Goal: Task Accomplishment & Management: Use online tool/utility

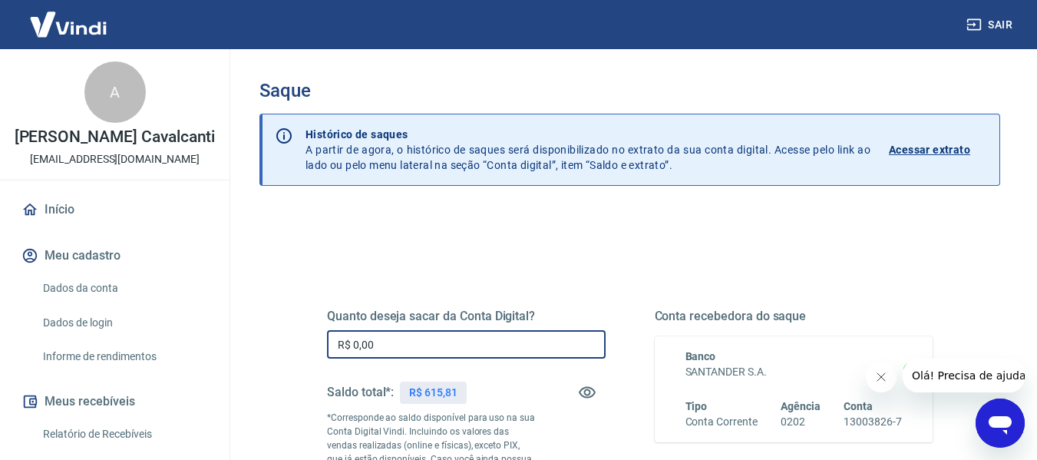
click at [398, 342] on input "R$ 0,00" at bounding box center [466, 344] width 279 height 28
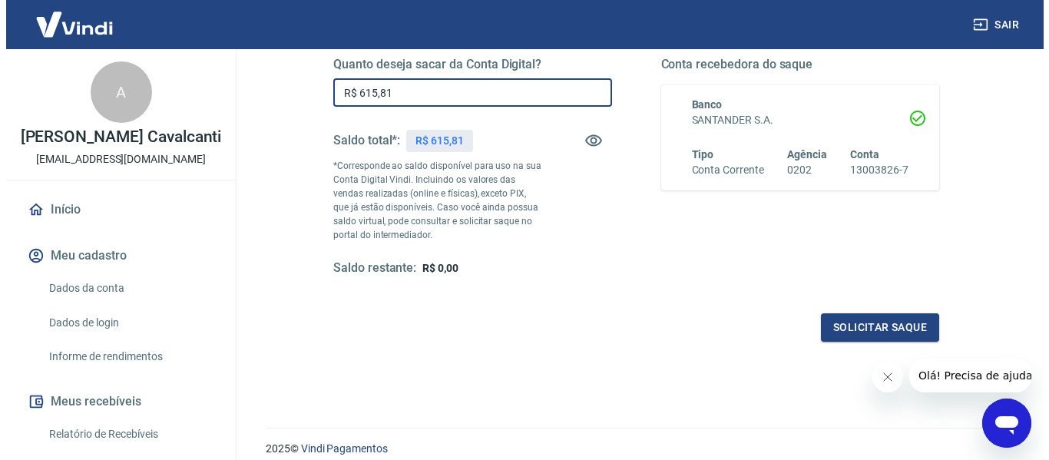
scroll to position [259, 0]
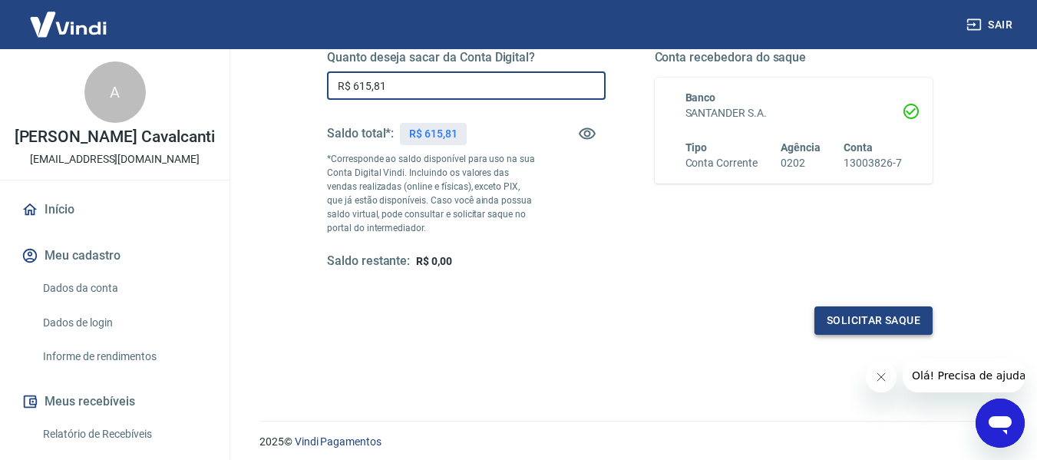
type input "R$ 615,81"
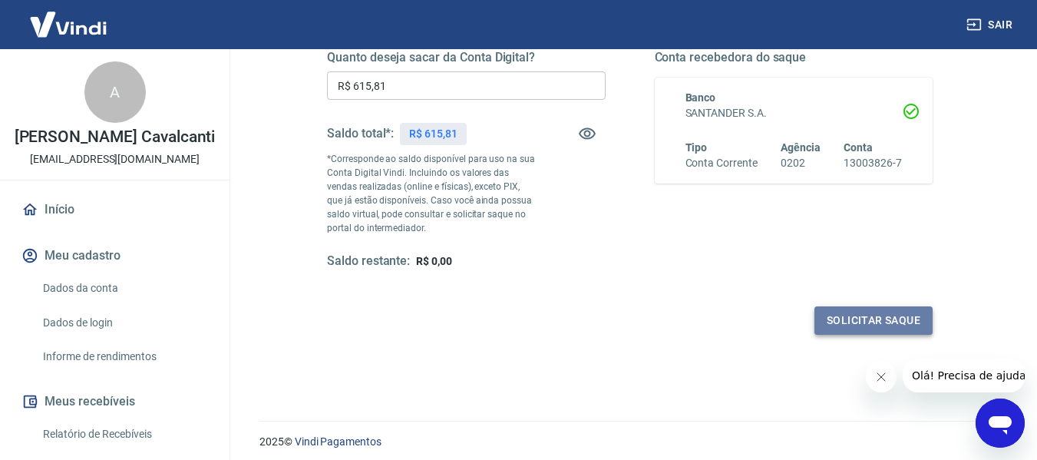
click at [842, 315] on button "Solicitar saque" at bounding box center [873, 320] width 118 height 28
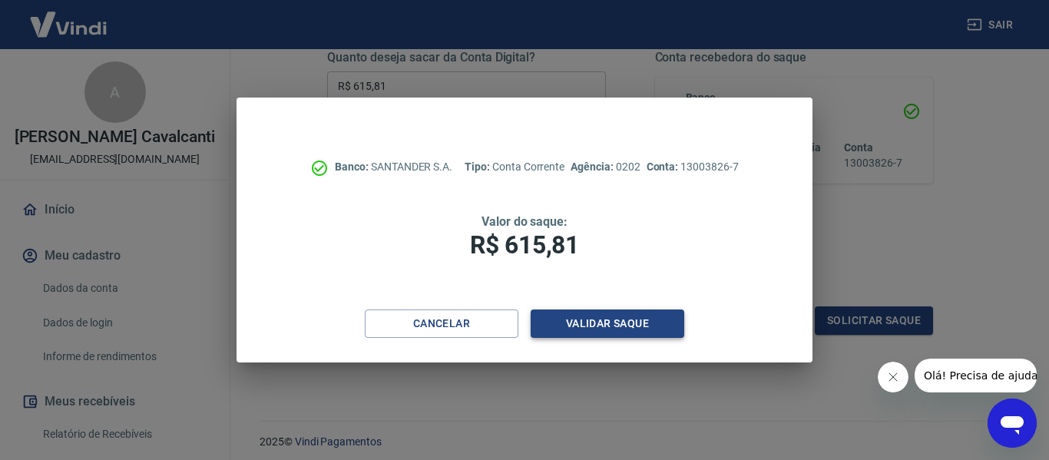
click at [581, 332] on button "Validar saque" at bounding box center [607, 323] width 154 height 28
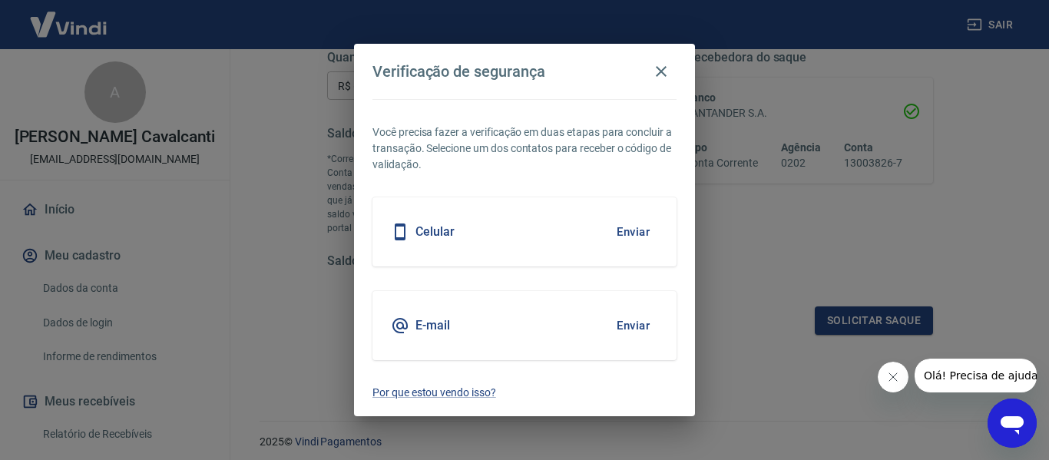
click at [646, 327] on button "Enviar" at bounding box center [633, 325] width 50 height 32
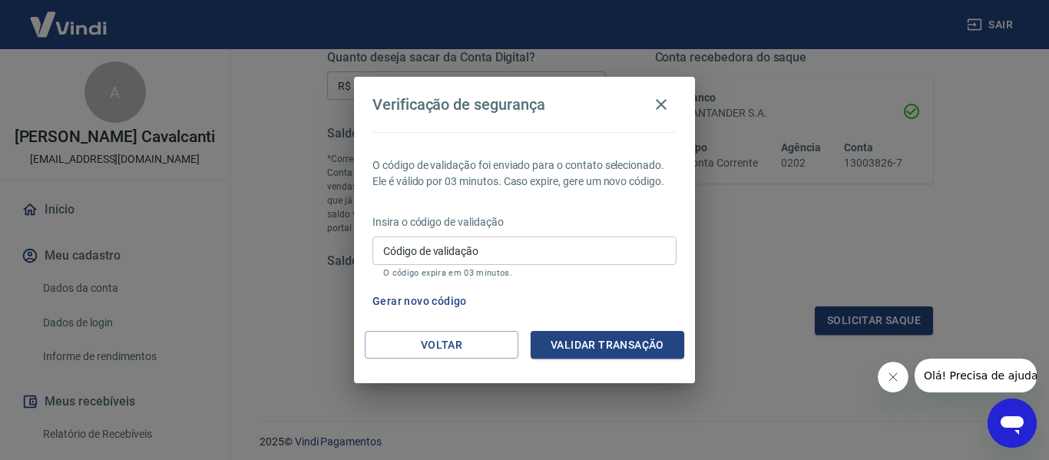
click at [503, 254] on input "Código de validação" at bounding box center [524, 250] width 304 height 28
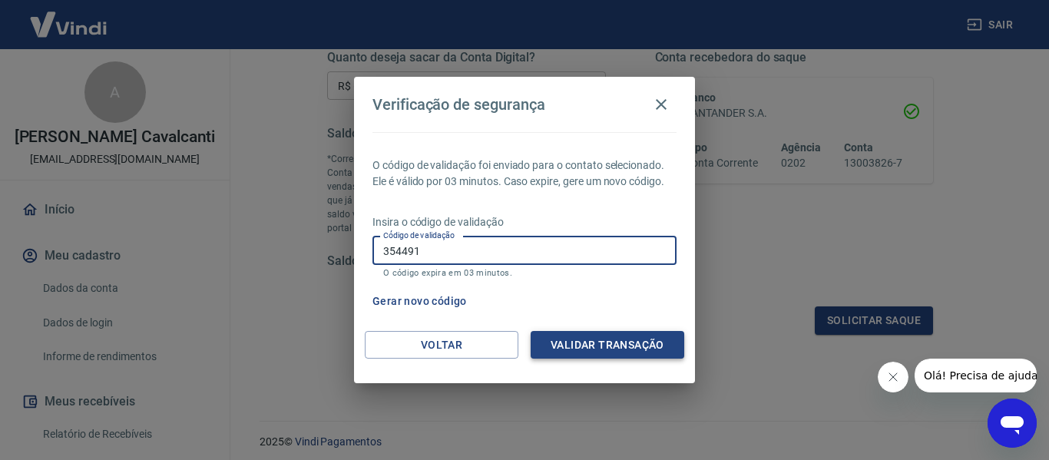
type input "354491"
click at [572, 333] on button "Validar transação" at bounding box center [607, 345] width 154 height 28
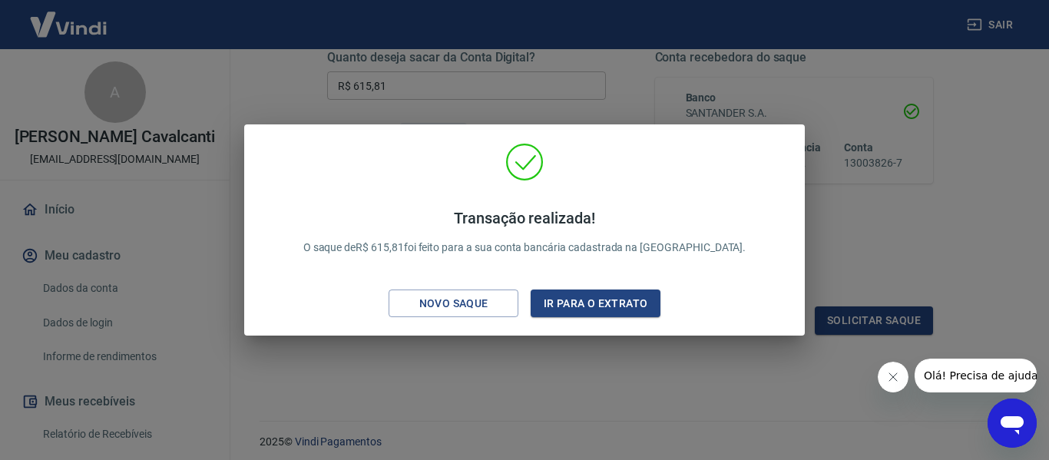
click at [798, 372] on div "Transação realizada! O saque de R$ 615,81 foi feito para a sua conta bancária c…" at bounding box center [524, 230] width 1049 height 460
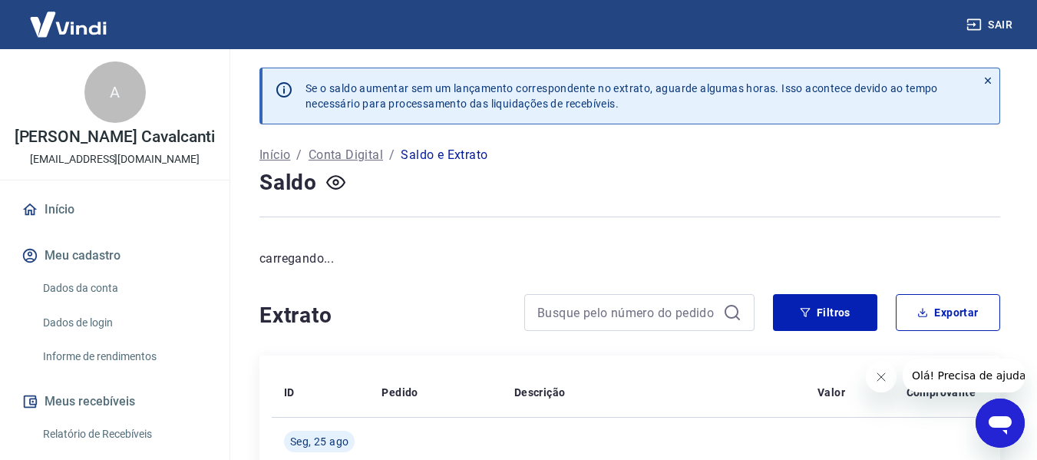
click at [481, 224] on div at bounding box center [629, 217] width 741 height 38
